Goal: Information Seeking & Learning: Learn about a topic

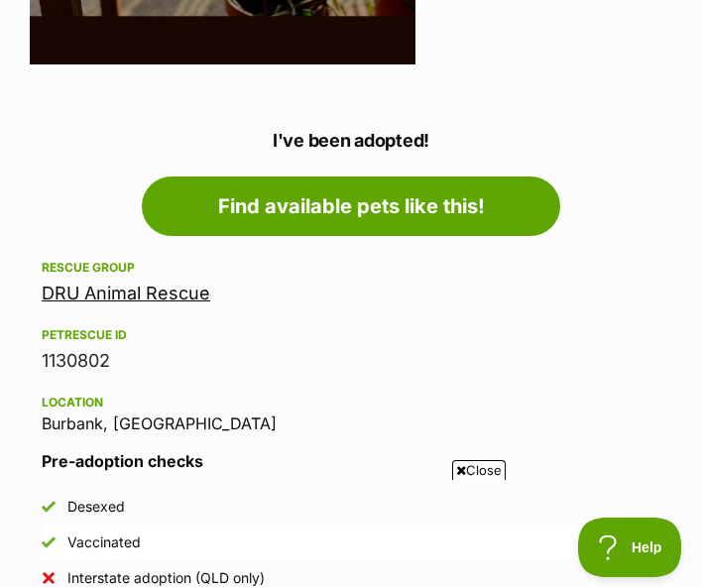
click at [462, 478] on div "Close" at bounding box center [361, 532] width 722 height 109
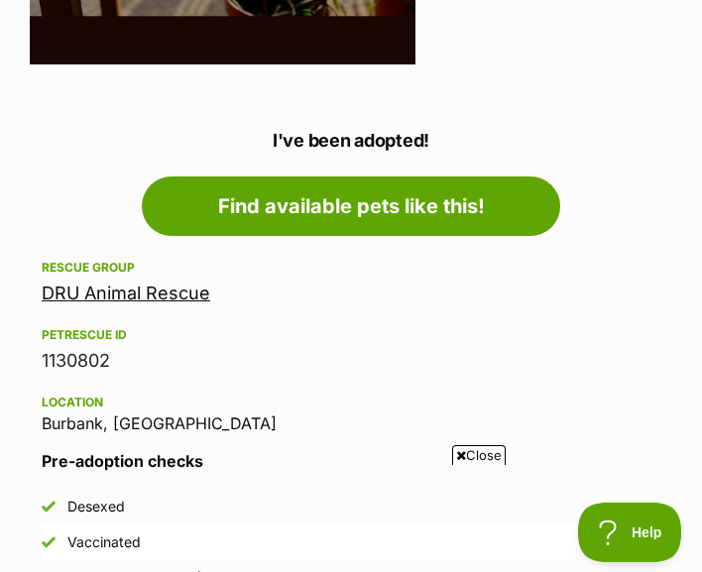
click at [458, 449] on icon at bounding box center [461, 455] width 10 height 13
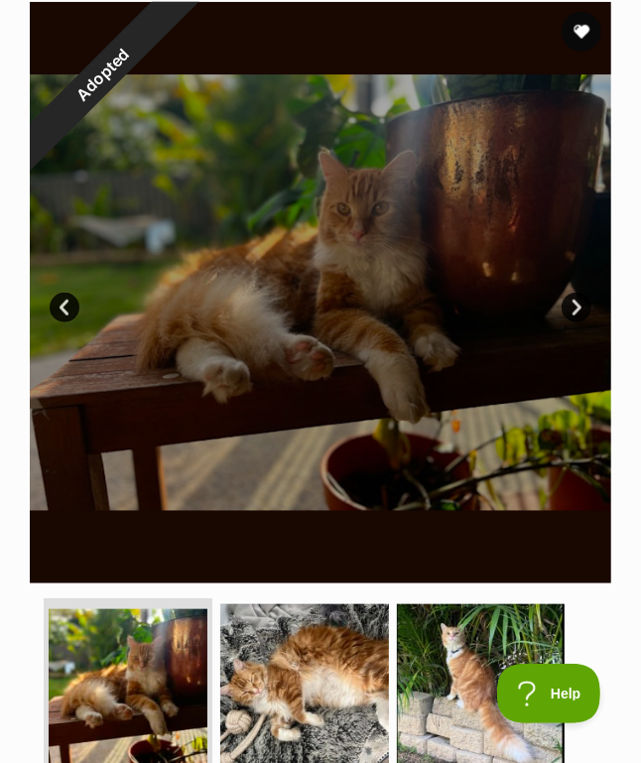
drag, startPoint x: 40, startPoint y: 400, endPoint x: 60, endPoint y: 400, distance: 19.8
